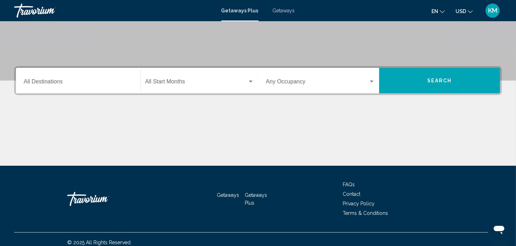
scroll to position [138, 0]
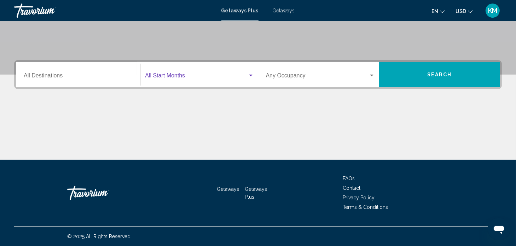
click at [250, 77] on div "Search widget" at bounding box center [251, 76] width 6 height 6
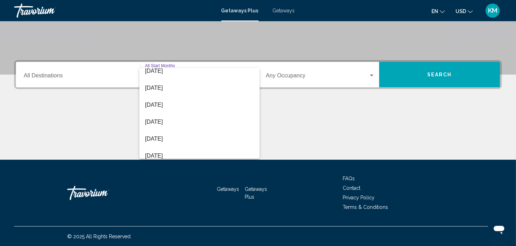
scroll to position [78, 0]
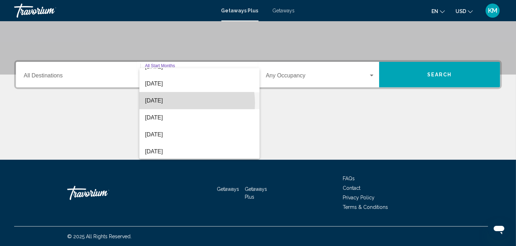
click at [178, 103] on span "[DATE]" at bounding box center [199, 100] width 109 height 17
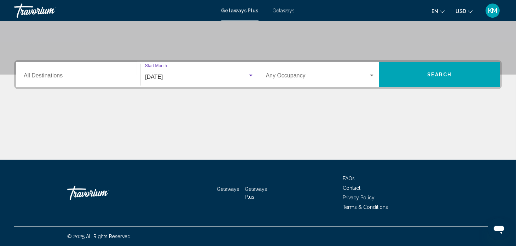
click at [374, 76] on div "Search widget" at bounding box center [372, 76] width 6 height 6
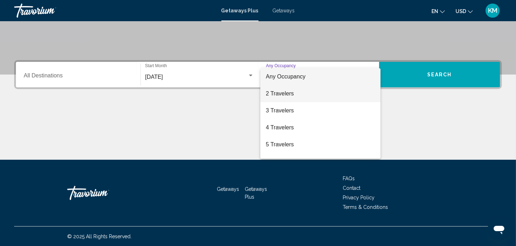
click at [293, 93] on span "2 Travelers" at bounding box center [320, 93] width 109 height 17
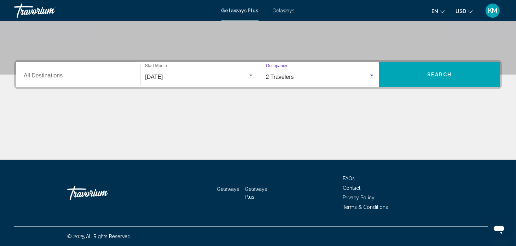
click at [371, 73] on div "Search widget" at bounding box center [372, 76] width 6 height 6
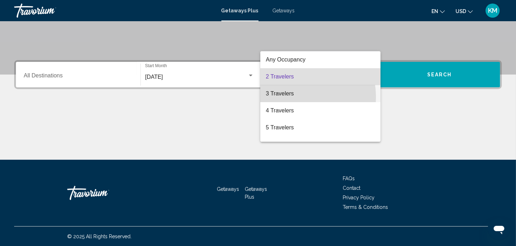
click at [281, 98] on span "3 Travelers" at bounding box center [320, 93] width 109 height 17
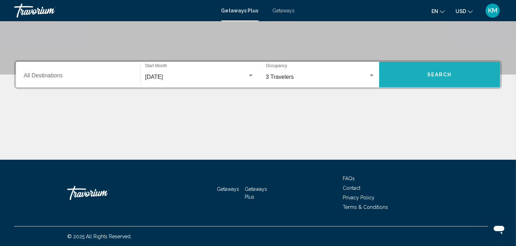
click at [442, 71] on span "Search" at bounding box center [440, 74] width 25 height 6
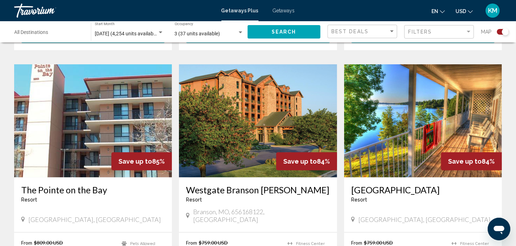
scroll to position [484, 0]
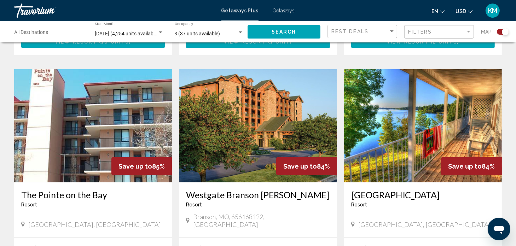
click at [126, 124] on img "Main content" at bounding box center [93, 125] width 158 height 113
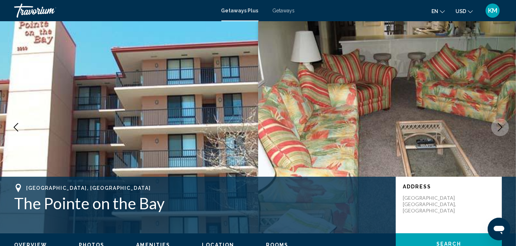
click at [16, 128] on icon "Previous image" at bounding box center [16, 127] width 8 height 8
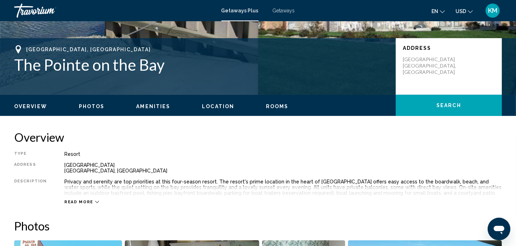
scroll to position [157, 0]
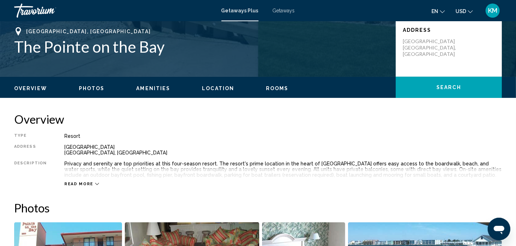
click at [88, 88] on span "Photos" at bounding box center [92, 89] width 26 height 6
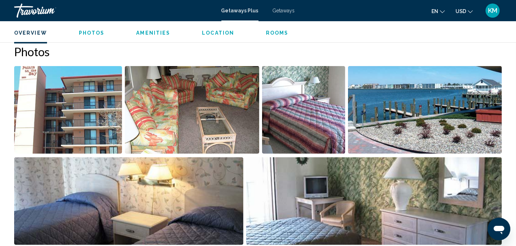
scroll to position [315, 0]
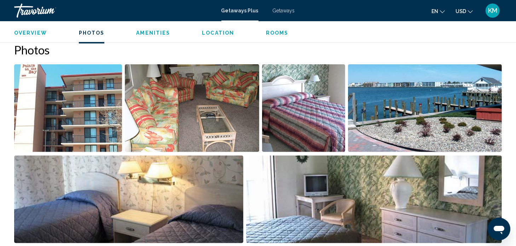
click at [438, 96] on img "Open full-screen image slider" at bounding box center [425, 108] width 154 height 88
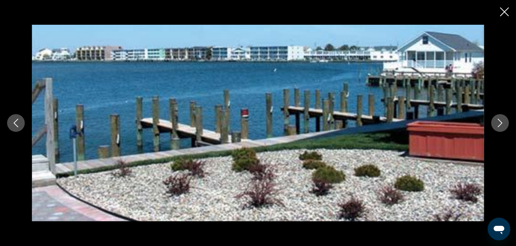
click at [504, 122] on icon "Next image" at bounding box center [500, 123] width 8 height 8
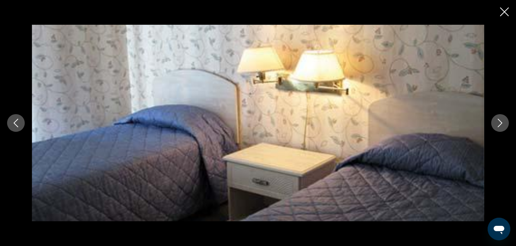
click at [504, 122] on icon "Next image" at bounding box center [500, 123] width 8 height 8
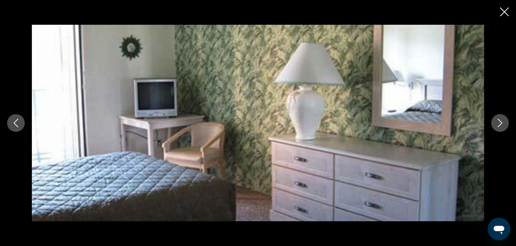
click at [504, 122] on icon "Next image" at bounding box center [500, 123] width 8 height 8
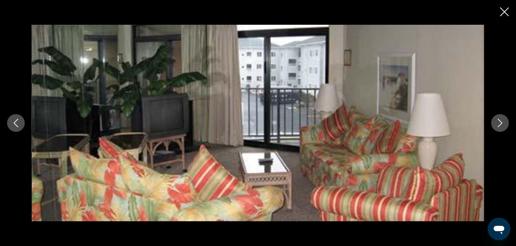
click at [504, 122] on icon "Next image" at bounding box center [500, 123] width 8 height 8
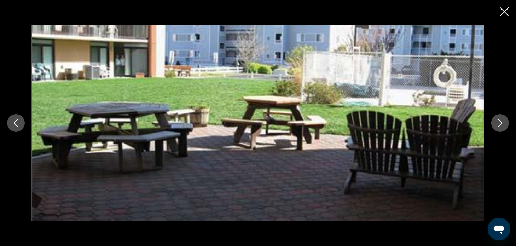
click at [504, 122] on icon "Next image" at bounding box center [500, 123] width 8 height 8
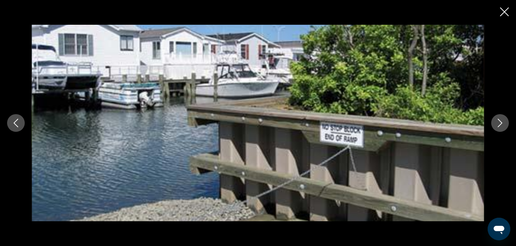
click at [504, 122] on icon "Next image" at bounding box center [500, 123] width 8 height 8
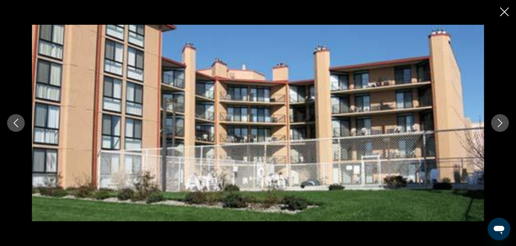
click at [504, 122] on icon "Next image" at bounding box center [500, 123] width 8 height 8
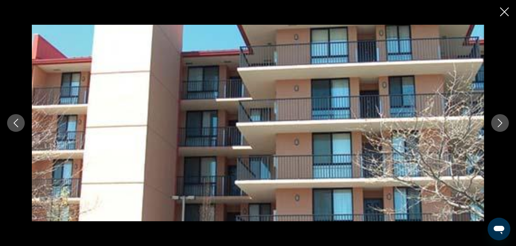
click at [504, 122] on icon "Next image" at bounding box center [500, 123] width 8 height 8
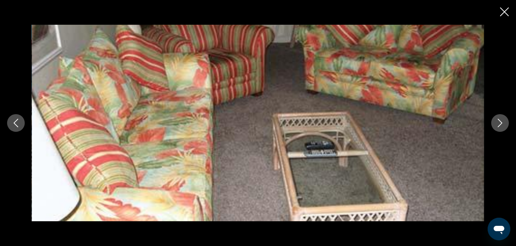
click at [504, 122] on icon "Next image" at bounding box center [500, 123] width 8 height 8
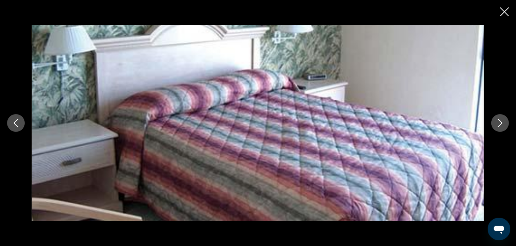
click at [504, 122] on icon "Next image" at bounding box center [500, 123] width 8 height 8
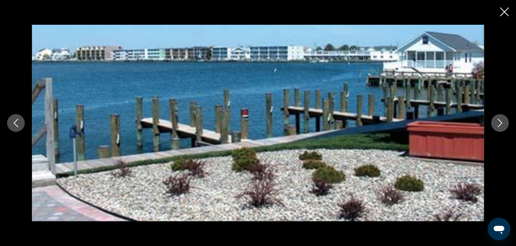
click at [504, 122] on icon "Next image" at bounding box center [500, 123] width 8 height 8
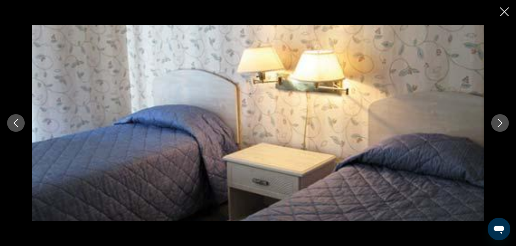
click at [501, 15] on icon "Close slideshow" at bounding box center [504, 11] width 9 height 9
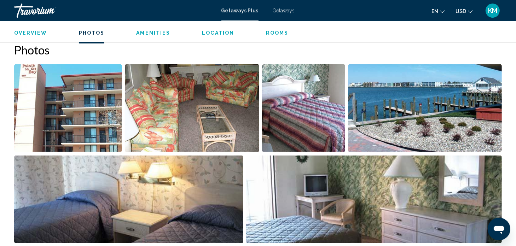
click at [278, 10] on span "Getaways" at bounding box center [284, 11] width 22 height 6
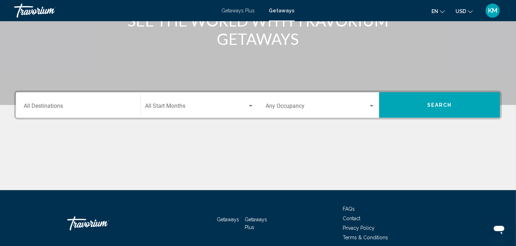
scroll to position [113, 0]
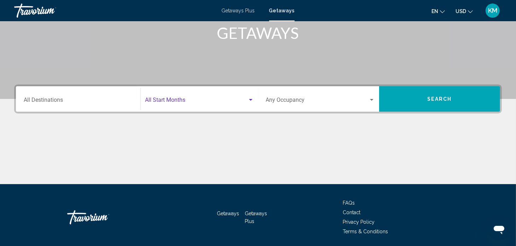
click at [249, 102] on div "Search widget" at bounding box center [251, 100] width 6 height 6
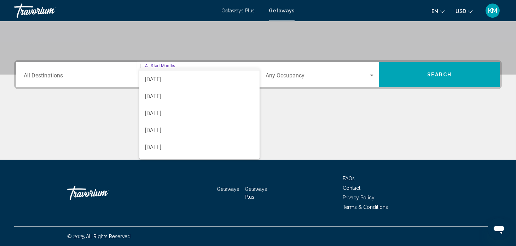
scroll to position [28, 0]
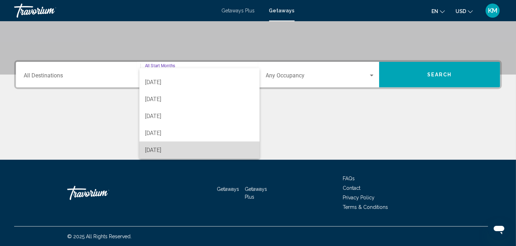
click at [219, 150] on span "[DATE]" at bounding box center [199, 150] width 109 height 17
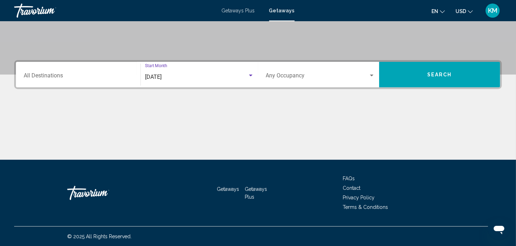
click at [374, 76] on div "Search widget" at bounding box center [372, 76] width 6 height 6
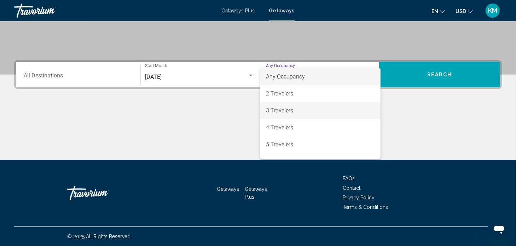
click at [329, 112] on span "3 Travelers" at bounding box center [320, 110] width 109 height 17
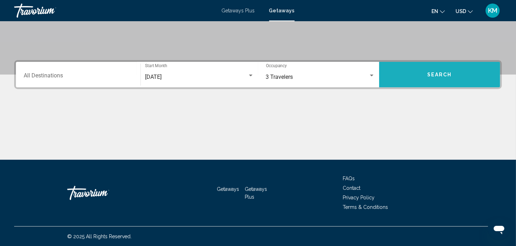
click at [429, 70] on button "Search" at bounding box center [439, 74] width 121 height 25
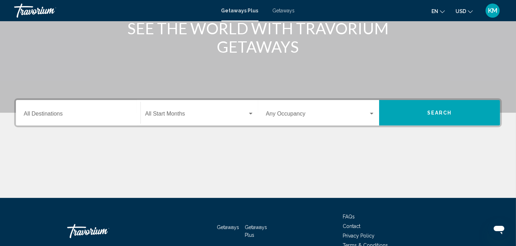
scroll to position [101, 0]
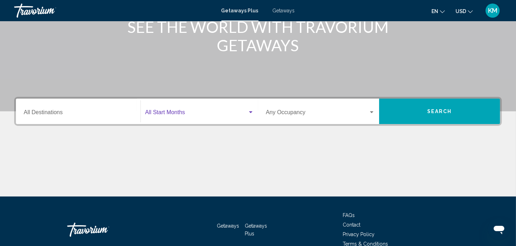
click at [248, 115] on div "Search widget" at bounding box center [199, 114] width 109 height 6
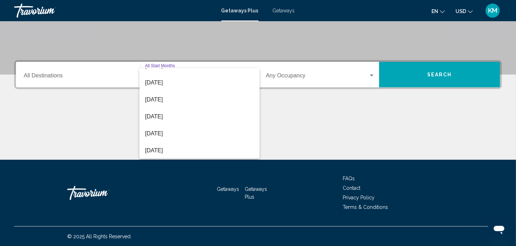
scroll to position [28, 0]
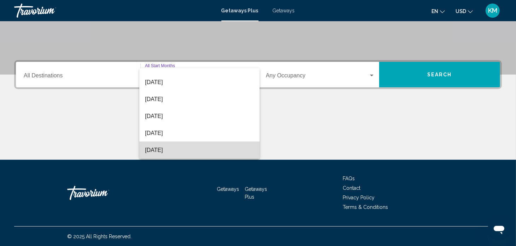
click at [218, 152] on span "[DATE]" at bounding box center [199, 150] width 109 height 17
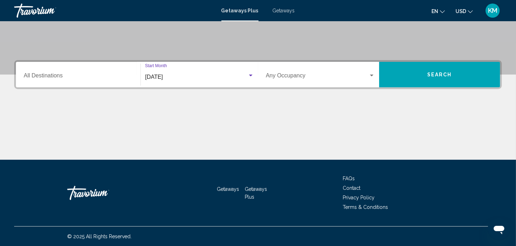
click at [373, 74] on div "Search widget" at bounding box center [372, 76] width 6 height 6
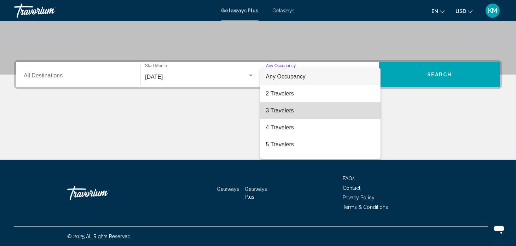
click at [336, 116] on span "3 Travelers" at bounding box center [320, 110] width 109 height 17
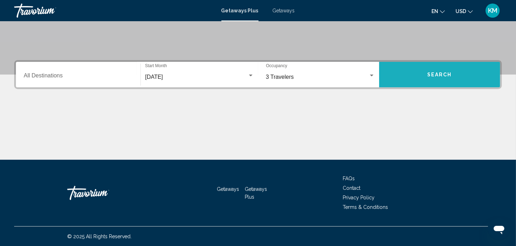
click at [460, 68] on button "Search" at bounding box center [439, 74] width 121 height 25
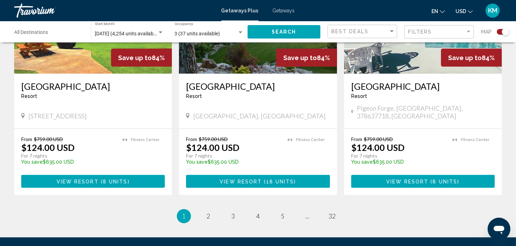
scroll to position [1128, 0]
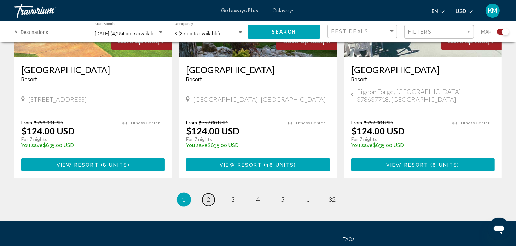
click at [208, 196] on span "2" at bounding box center [209, 200] width 4 height 8
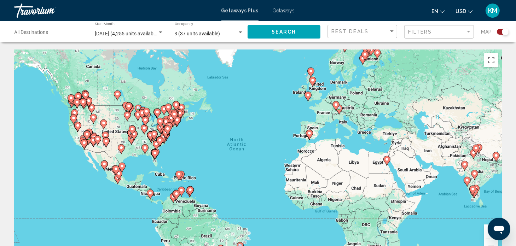
click at [32, 30] on div "Destination All Destinations" at bounding box center [49, 31] width 69 height 19
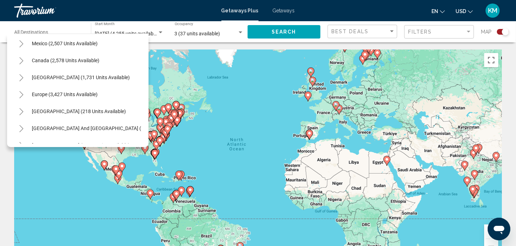
scroll to position [30, 0]
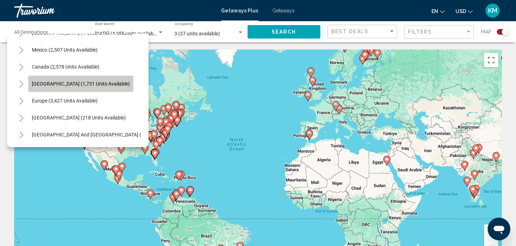
click at [101, 82] on span "Caribbean & Atlantic Islands (1,731 units available)" at bounding box center [81, 84] width 98 height 6
type input "**********"
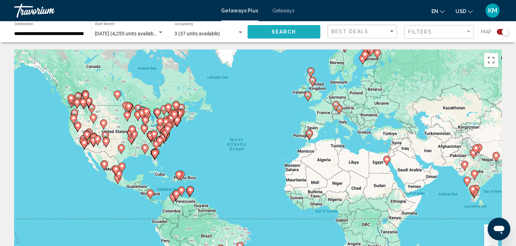
click at [253, 34] on button "Search" at bounding box center [284, 31] width 73 height 13
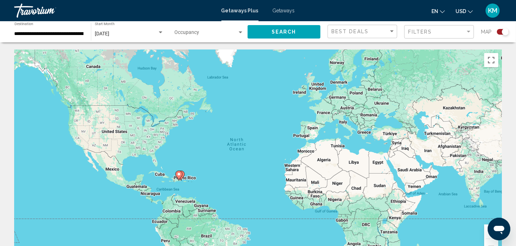
click at [241, 31] on div "Search widget" at bounding box center [241, 32] width 4 height 2
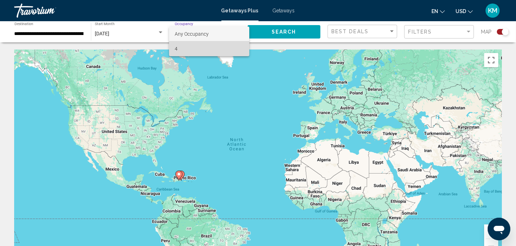
click at [214, 51] on span "4" at bounding box center [209, 48] width 69 height 15
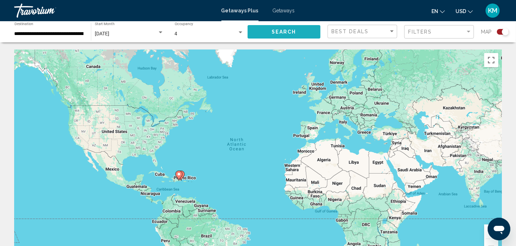
click at [286, 30] on span "Search" at bounding box center [284, 32] width 25 height 6
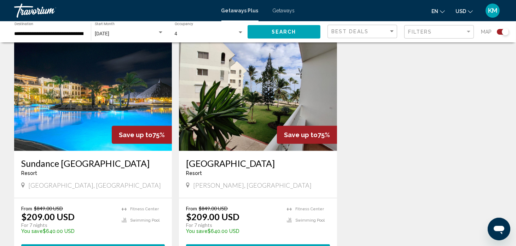
scroll to position [253, 0]
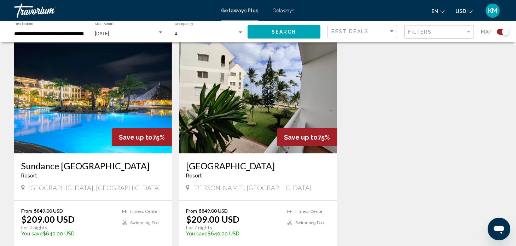
click at [126, 80] on img "Main content" at bounding box center [93, 96] width 158 height 113
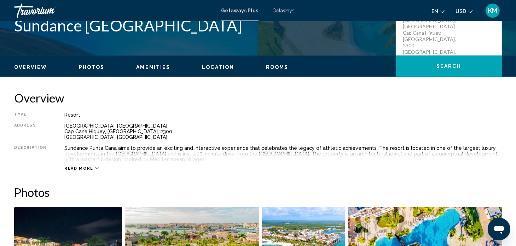
scroll to position [180, 0]
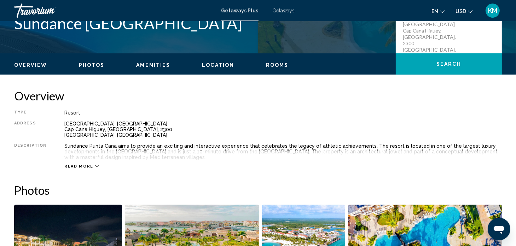
click at [99, 63] on span "Photos" at bounding box center [92, 65] width 26 height 6
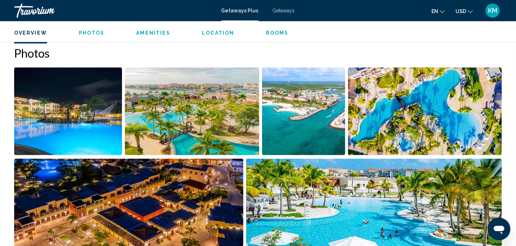
scroll to position [321, 0]
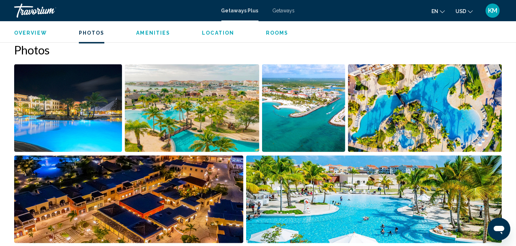
click at [106, 85] on img "Open full-screen image slider" at bounding box center [68, 108] width 108 height 88
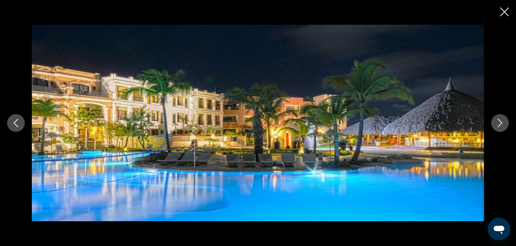
click at [500, 124] on icon "Next image" at bounding box center [500, 123] width 8 height 8
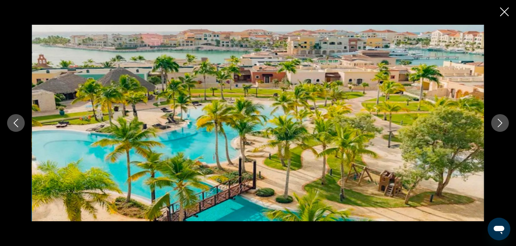
click at [500, 124] on icon "Next image" at bounding box center [500, 123] width 8 height 8
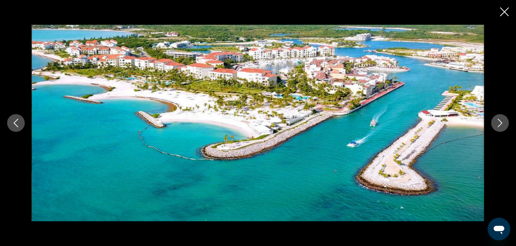
click at [500, 124] on icon "Next image" at bounding box center [500, 123] width 8 height 8
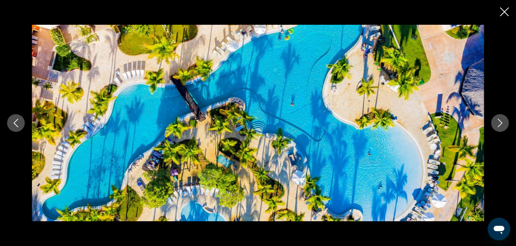
click at [500, 124] on icon "Next image" at bounding box center [500, 123] width 8 height 8
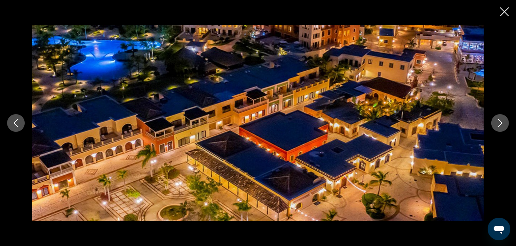
click at [500, 124] on icon "Next image" at bounding box center [500, 123] width 8 height 8
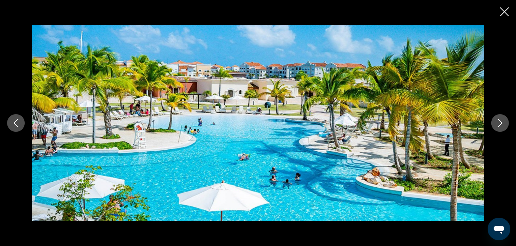
click at [500, 124] on icon "Next image" at bounding box center [500, 123] width 8 height 8
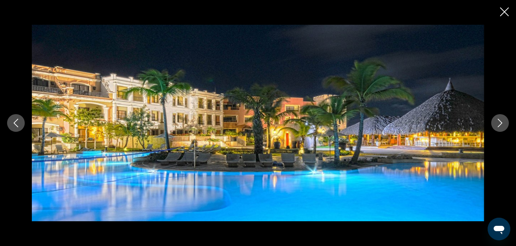
click at [500, 124] on icon "Next image" at bounding box center [500, 123] width 8 height 8
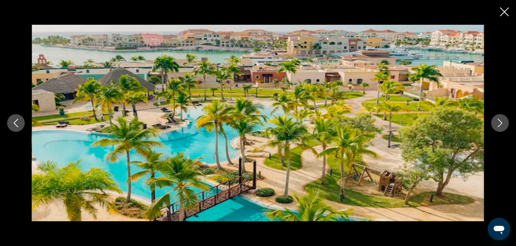
click at [500, 124] on icon "Next image" at bounding box center [500, 123] width 8 height 8
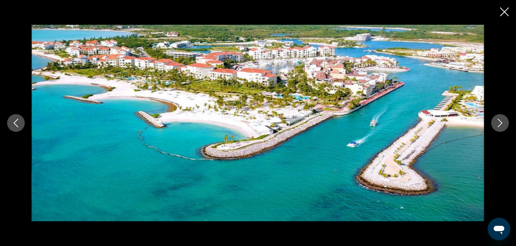
click at [500, 124] on icon "Next image" at bounding box center [500, 123] width 8 height 8
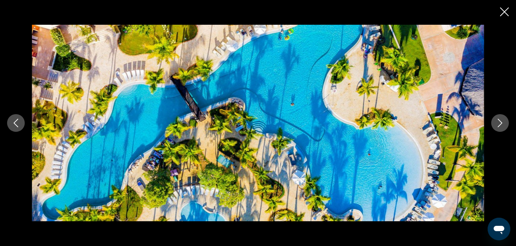
click at [500, 124] on icon "Next image" at bounding box center [500, 123] width 8 height 8
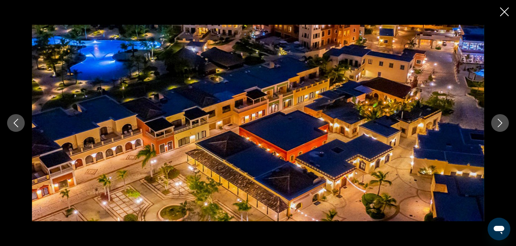
click at [503, 11] on icon "Close slideshow" at bounding box center [504, 11] width 9 height 9
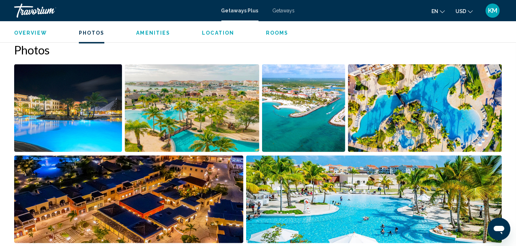
click at [503, 11] on div "Getaways Plus Getaways en English Español Français Italiano Português русский U…" at bounding box center [258, 10] width 516 height 15
click at [280, 28] on ul "Overview Photos Amenities Location Rooms Search" at bounding box center [258, 32] width 488 height 8
click at [279, 33] on span "Rooms" at bounding box center [277, 33] width 23 height 6
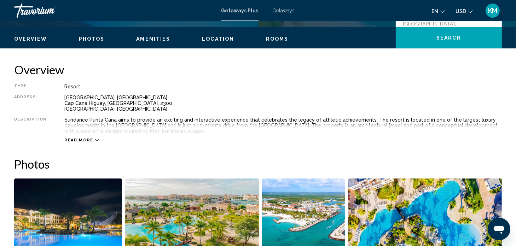
scroll to position [200, 0]
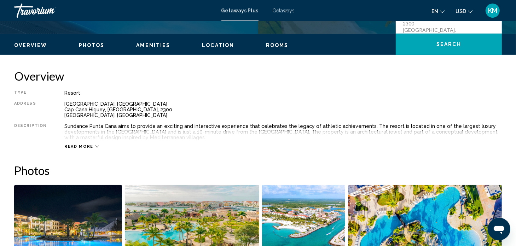
click at [95, 145] on icon "Main content" at bounding box center [97, 147] width 4 height 4
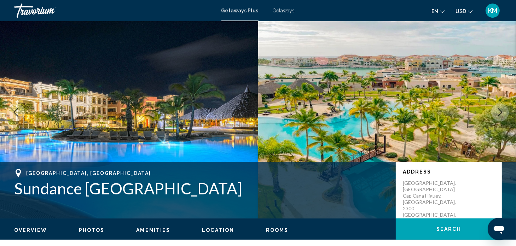
scroll to position [0, 0]
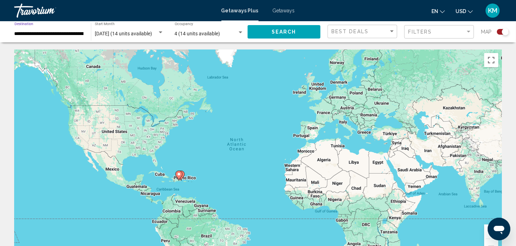
click at [82, 32] on input "**********" at bounding box center [49, 34] width 69 height 6
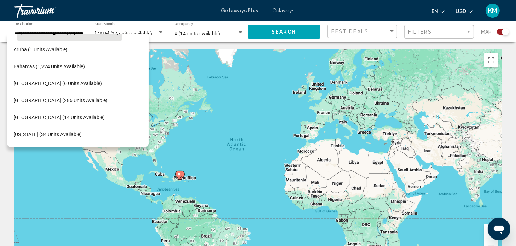
scroll to position [73, 11]
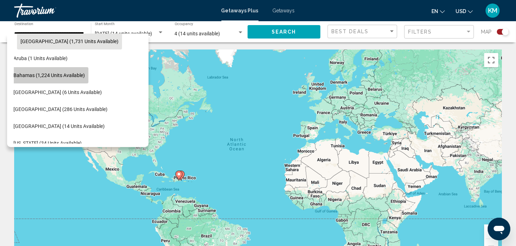
click at [59, 78] on span "Bahamas (1,224 units available)" at bounding box center [48, 76] width 71 height 6
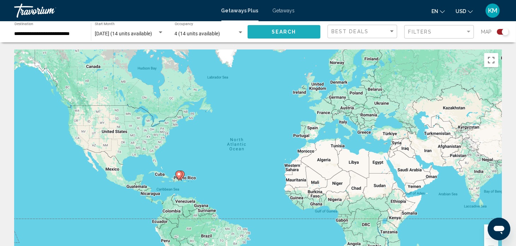
click at [282, 34] on span "Search" at bounding box center [284, 32] width 25 height 6
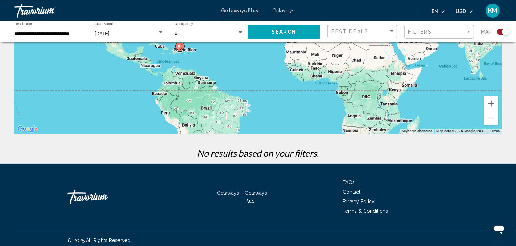
scroll to position [132, 0]
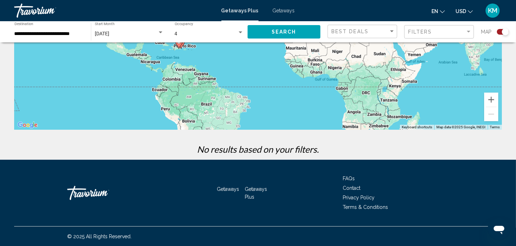
click at [88, 32] on div "January 2026 Start Month All Start Months" at bounding box center [127, 31] width 80 height 21
click at [74, 35] on input "**********" at bounding box center [49, 34] width 69 height 6
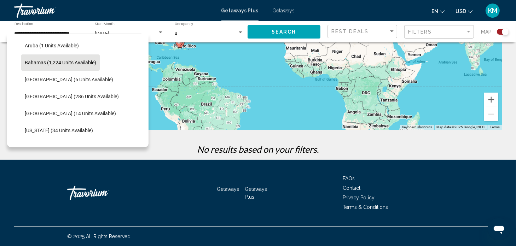
scroll to position [93, 0]
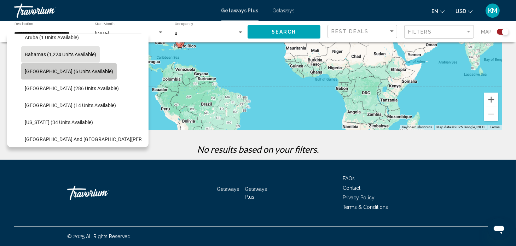
click at [92, 69] on span "Cayman Islands (6 units available)" at bounding box center [69, 72] width 88 height 6
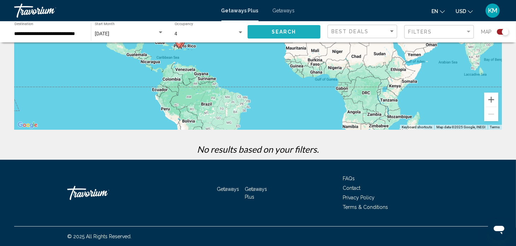
click at [291, 29] on span "Search" at bounding box center [284, 32] width 25 height 6
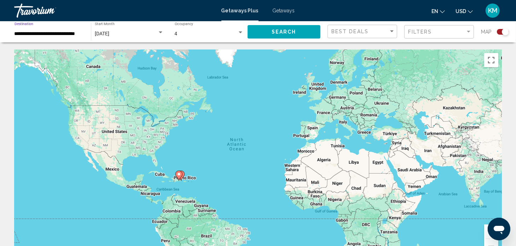
click at [65, 35] on input "**********" at bounding box center [49, 34] width 69 height 6
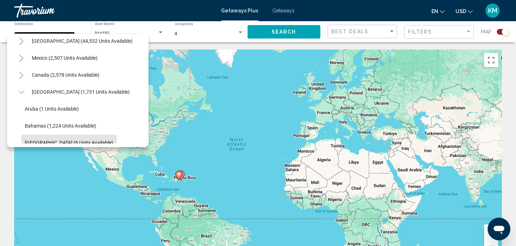
scroll to position [17, 0]
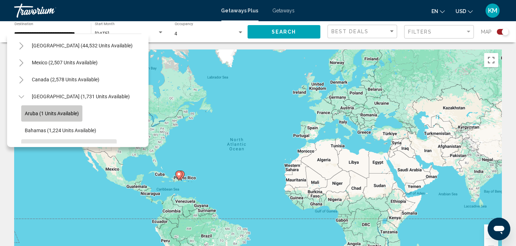
click at [76, 111] on span "Aruba (1 units available)" at bounding box center [52, 114] width 54 height 6
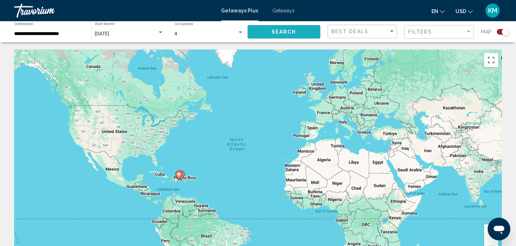
click at [266, 32] on button "Search" at bounding box center [284, 31] width 73 height 13
click at [74, 30] on div "**********" at bounding box center [49, 31] width 69 height 19
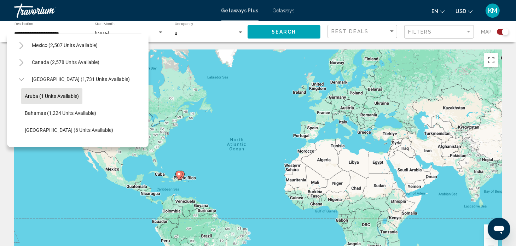
scroll to position [34, 0]
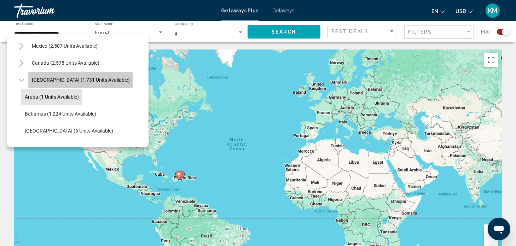
click at [115, 82] on span "Caribbean & Atlantic Islands (1,731 units available)" at bounding box center [81, 80] width 98 height 6
type input "**********"
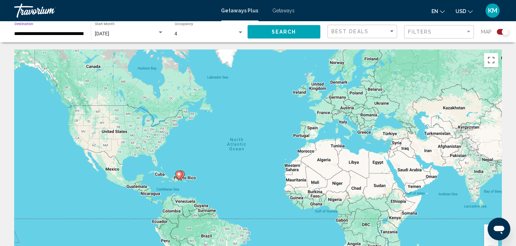
click at [294, 31] on span "Search" at bounding box center [284, 32] width 25 height 6
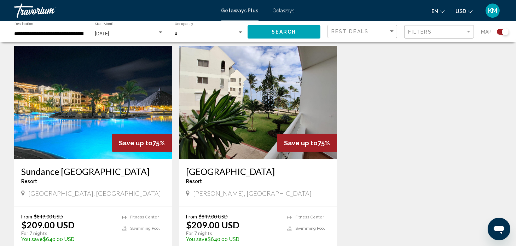
scroll to position [253, 0]
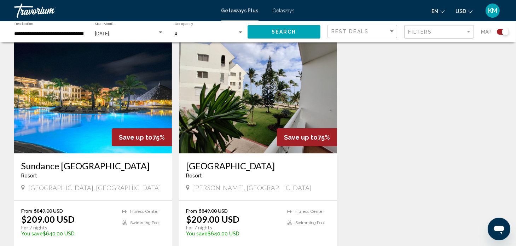
click at [285, 91] on img "Main content" at bounding box center [258, 96] width 158 height 113
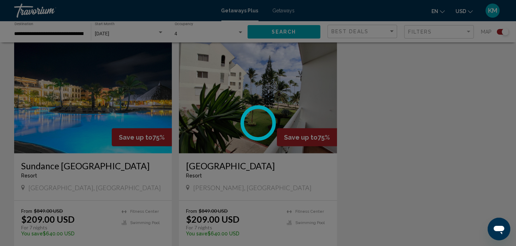
scroll to position [4, 0]
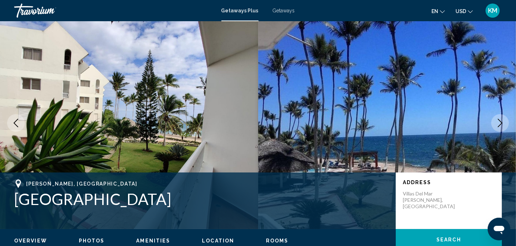
click at [499, 123] on icon "Next image" at bounding box center [500, 123] width 8 height 8
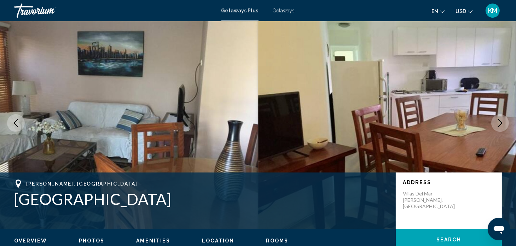
click at [499, 123] on icon "Next image" at bounding box center [500, 123] width 8 height 8
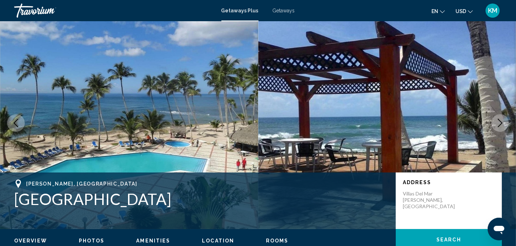
click at [499, 123] on icon "Next image" at bounding box center [500, 123] width 8 height 8
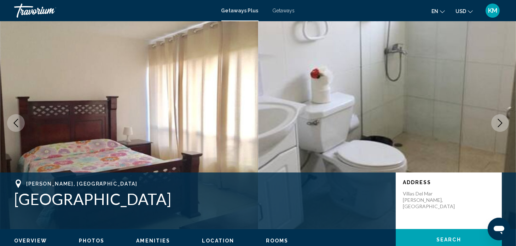
click at [499, 123] on icon "Next image" at bounding box center [500, 123] width 8 height 8
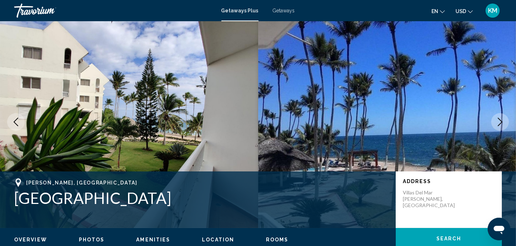
scroll to position [0, 0]
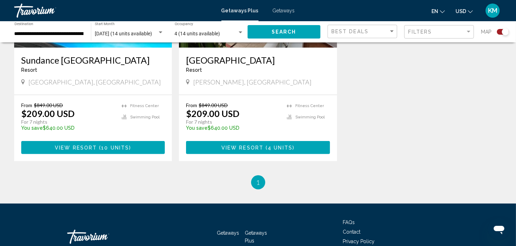
scroll to position [357, 0]
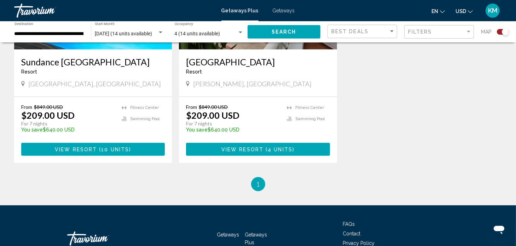
click at [96, 77] on div "Sundance Punta Cana Resort - This is an adults only resort" at bounding box center [93, 68] width 144 height 23
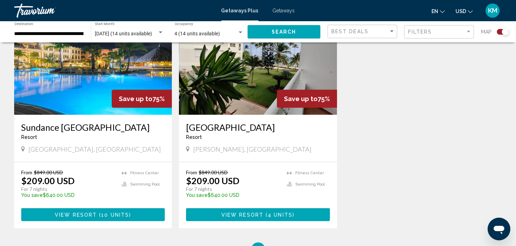
scroll to position [294, 0]
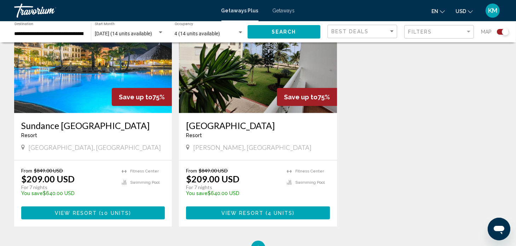
click at [95, 101] on img "Main content" at bounding box center [93, 56] width 158 height 113
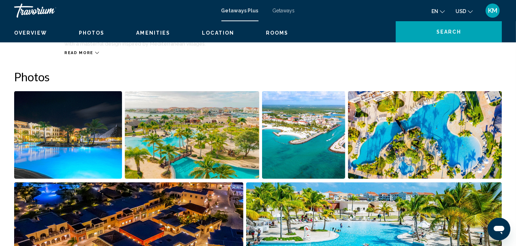
scroll to position [4, 0]
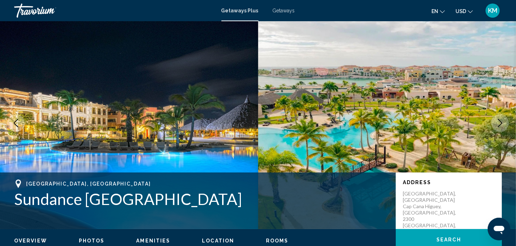
click at [501, 121] on icon "Next image" at bounding box center [500, 123] width 5 height 8
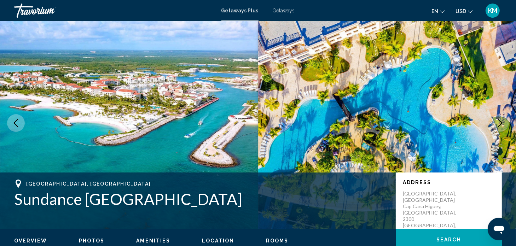
click at [501, 121] on icon "Next image" at bounding box center [500, 123] width 5 height 8
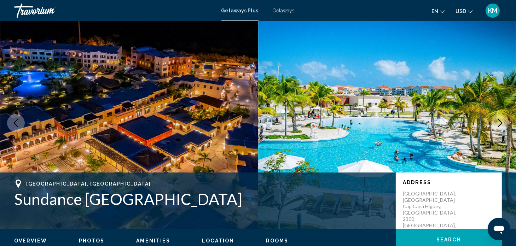
click at [501, 121] on icon "Next image" at bounding box center [500, 123] width 5 height 8
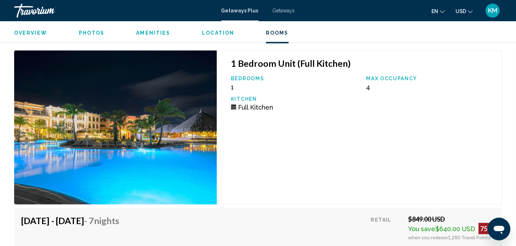
scroll to position [973, 0]
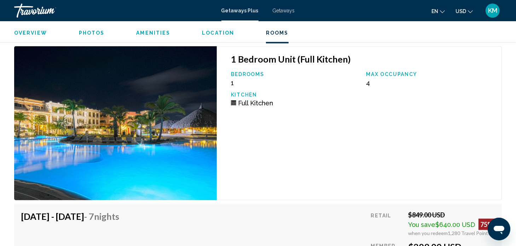
click at [234, 101] on icon "Main content" at bounding box center [233, 102] width 5 height 2
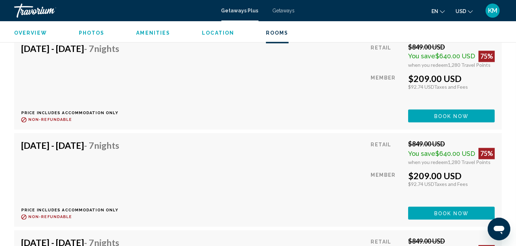
scroll to position [1243, 0]
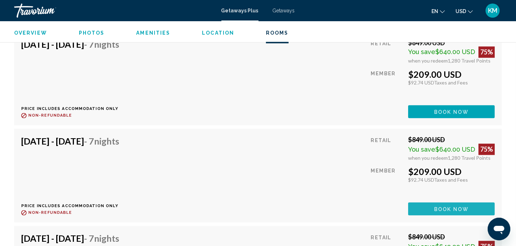
click at [445, 208] on span "Book now" at bounding box center [452, 210] width 34 height 6
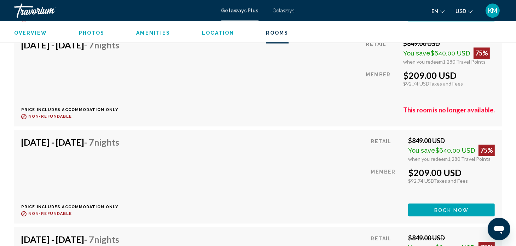
scroll to position [1350, 0]
